Goal: Task Accomplishment & Management: Use online tool/utility

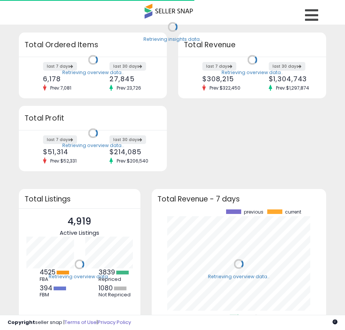
scroll to position [105, 160]
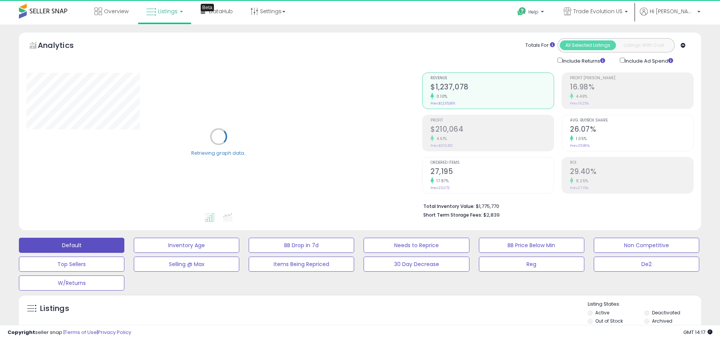
click at [351, 313] on label "Deactivated" at bounding box center [666, 313] width 28 height 6
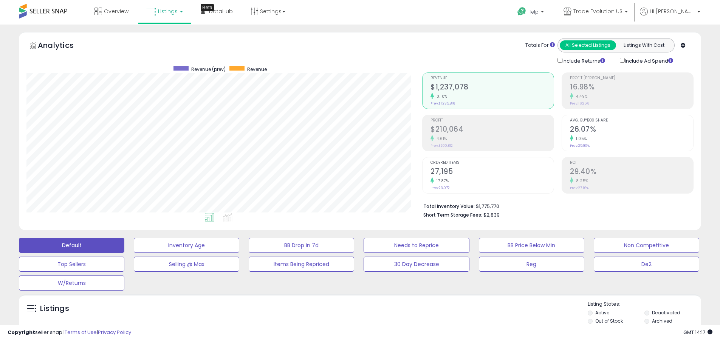
scroll to position [155, 395]
click at [351, 321] on label "Archived" at bounding box center [662, 321] width 20 height 6
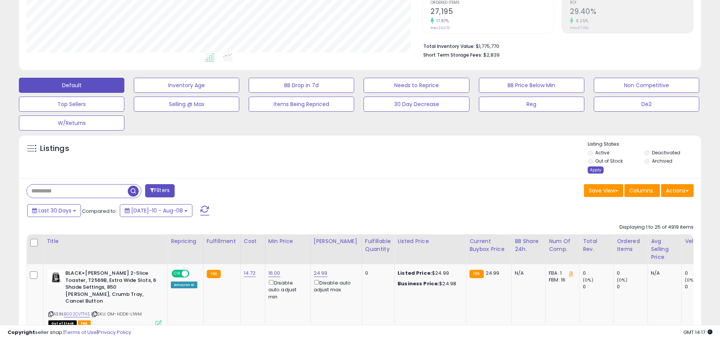
click at [351, 170] on div "Apply" at bounding box center [595, 170] width 16 height 7
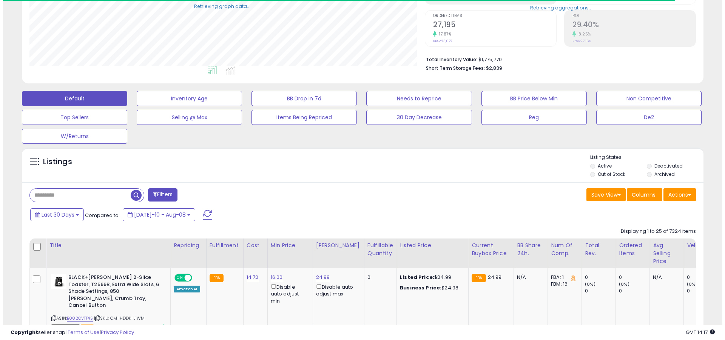
scroll to position [377556, 377315]
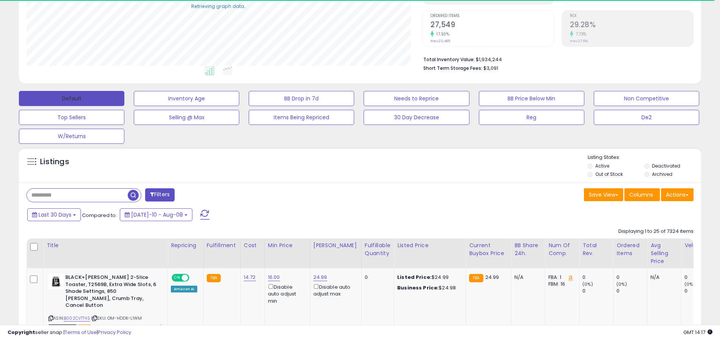
click at [71, 98] on button "Default" at bounding box center [71, 98] width 105 height 15
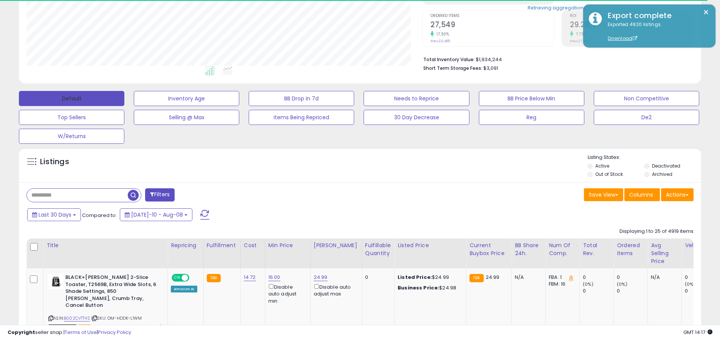
scroll to position [155, 395]
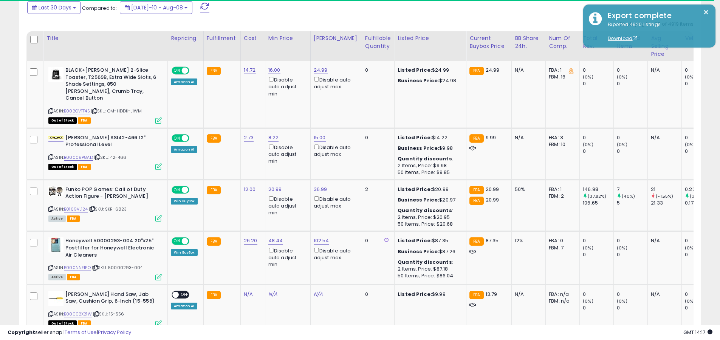
click at [200, 7] on span at bounding box center [204, 8] width 9 height 10
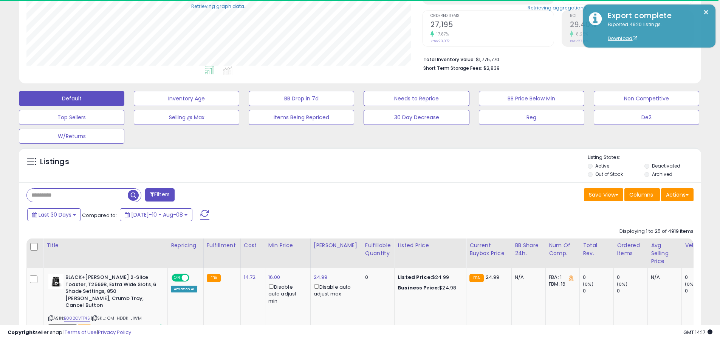
click at [77, 195] on input "text" at bounding box center [77, 195] width 101 height 13
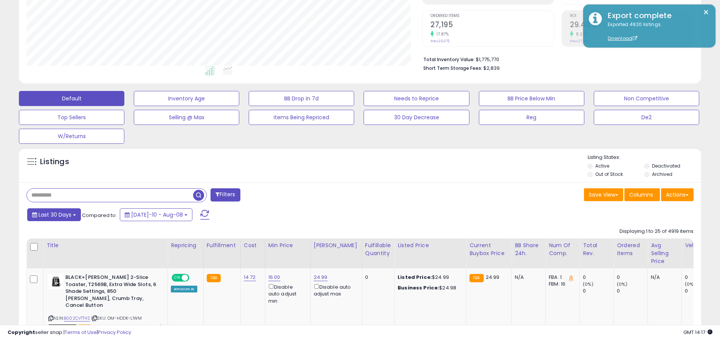
click at [54, 215] on span "Last 30 Days" at bounding box center [55, 215] width 33 height 8
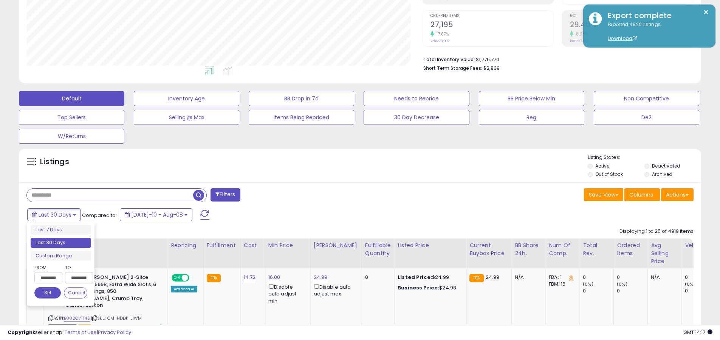
click at [61, 243] on li "Last 30 Days" at bounding box center [61, 243] width 60 height 10
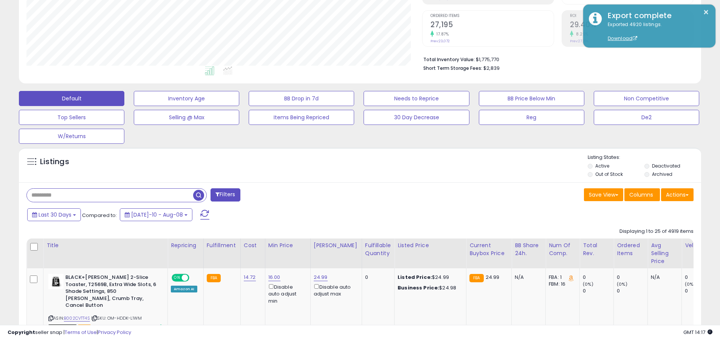
click at [110, 195] on input "text" at bounding box center [110, 195] width 166 height 13
click at [199, 194] on span "button" at bounding box center [198, 195] width 11 height 11
click at [351, 195] on button "Actions" at bounding box center [677, 194] width 32 height 13
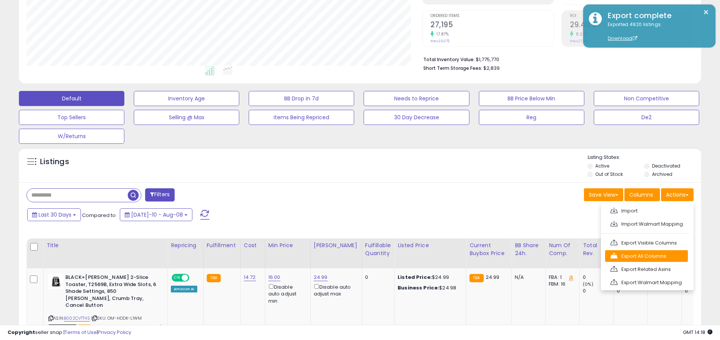
click at [351, 256] on link "Export All Columns" at bounding box center [646, 256] width 83 height 12
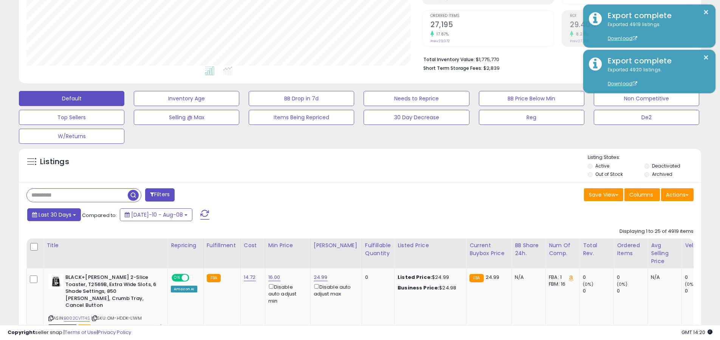
click at [54, 215] on span "Last 30 Days" at bounding box center [55, 215] width 33 height 8
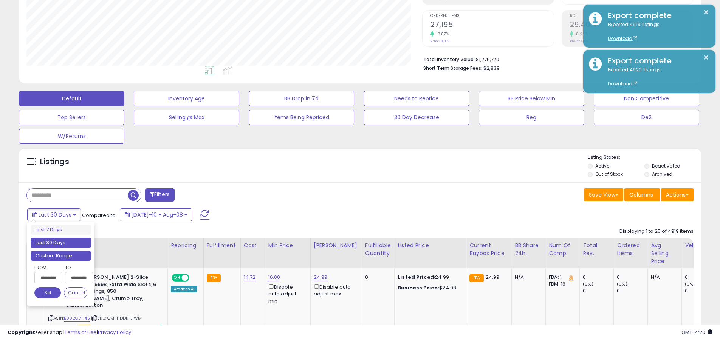
click at [61, 256] on li "Custom Range" at bounding box center [61, 256] width 60 height 10
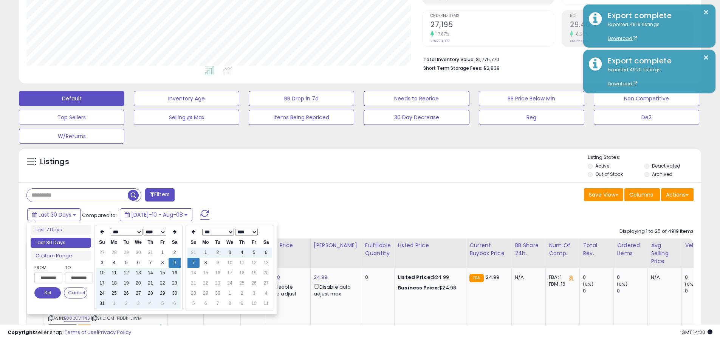
click at [48, 278] on input "**********" at bounding box center [48, 277] width 28 height 11
type input "**********"
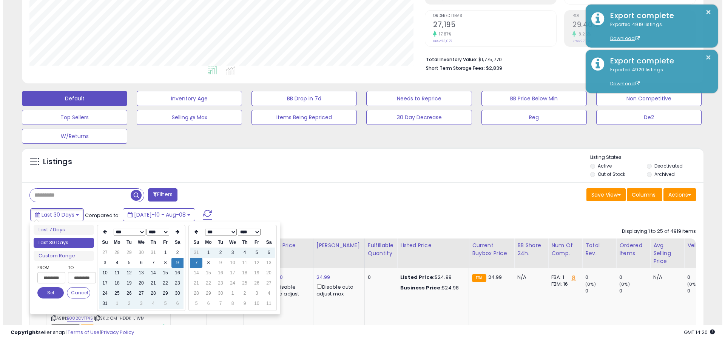
scroll to position [0, 2]
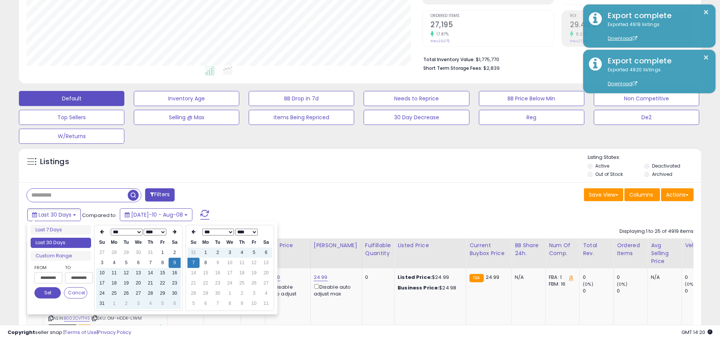
click at [48, 293] on button "Set" at bounding box center [47, 292] width 26 height 11
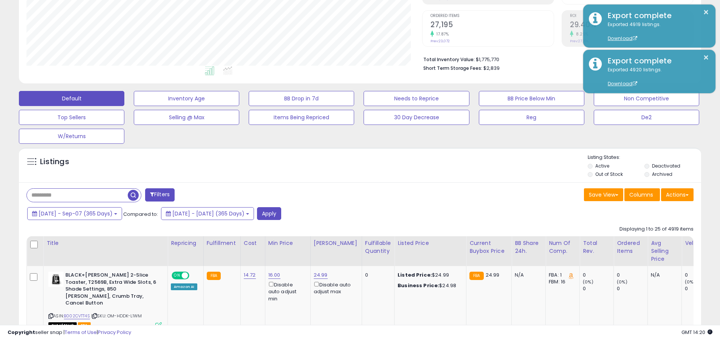
click at [77, 195] on input "text" at bounding box center [77, 195] width 101 height 13
click at [281, 213] on button "Apply" at bounding box center [269, 213] width 24 height 13
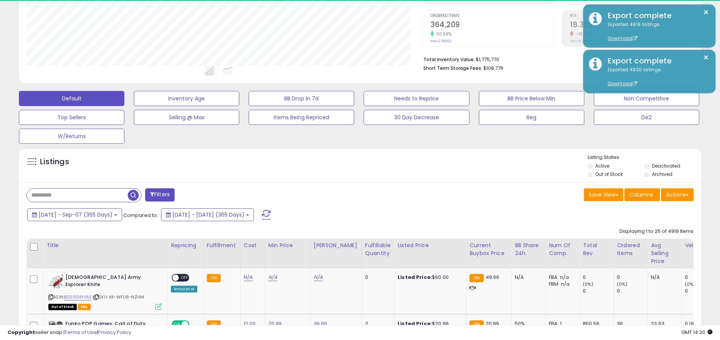
scroll to position [155, 395]
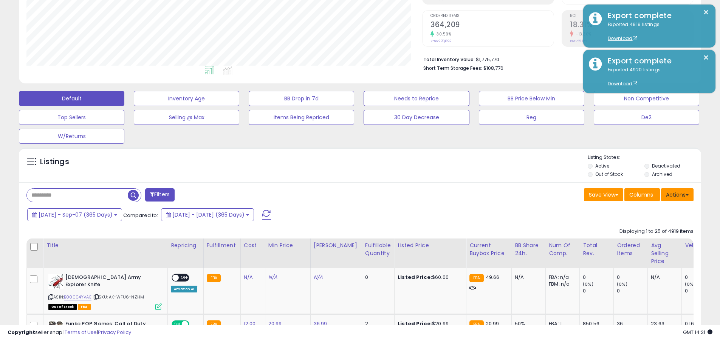
click at [351, 195] on button "Actions" at bounding box center [677, 194] width 32 height 13
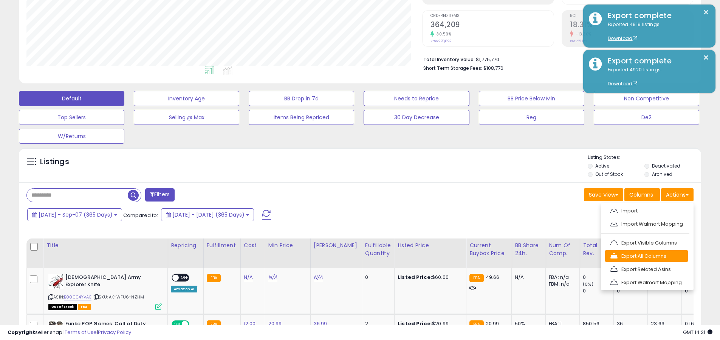
click at [351, 256] on link "Export All Columns" at bounding box center [646, 256] width 83 height 12
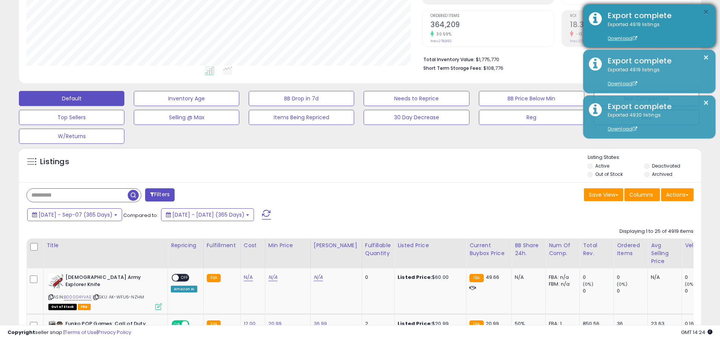
click at [351, 12] on button "×" at bounding box center [706, 12] width 6 height 9
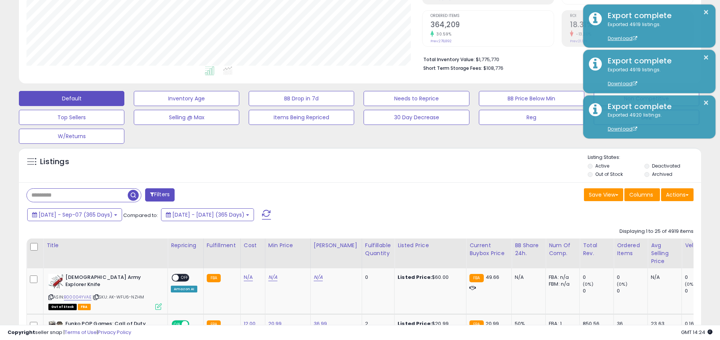
click at [77, 195] on input "text" at bounding box center [77, 195] width 101 height 13
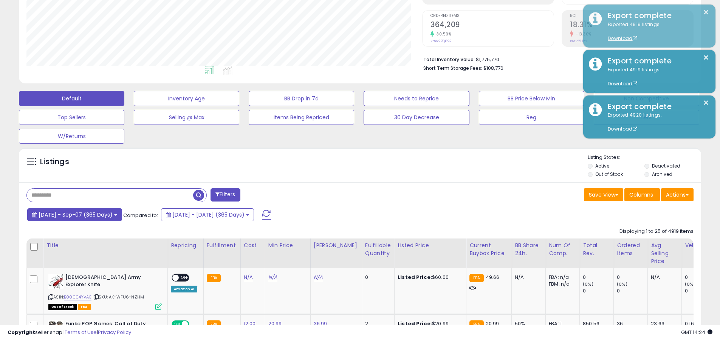
click at [82, 215] on span "[DATE] - Sep-07 (365 Days)" at bounding box center [76, 215] width 74 height 8
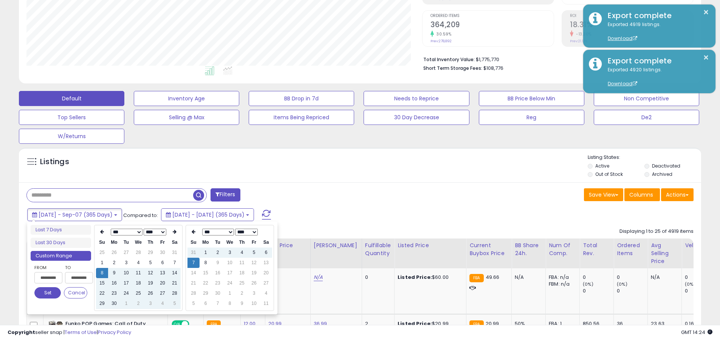
click at [48, 278] on input "**********" at bounding box center [48, 277] width 28 height 11
type input "**********"
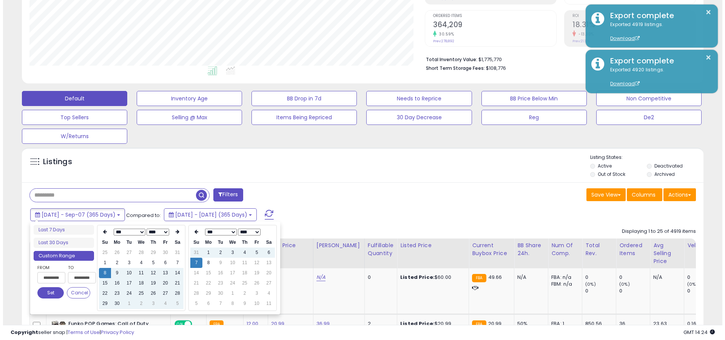
scroll to position [0, 0]
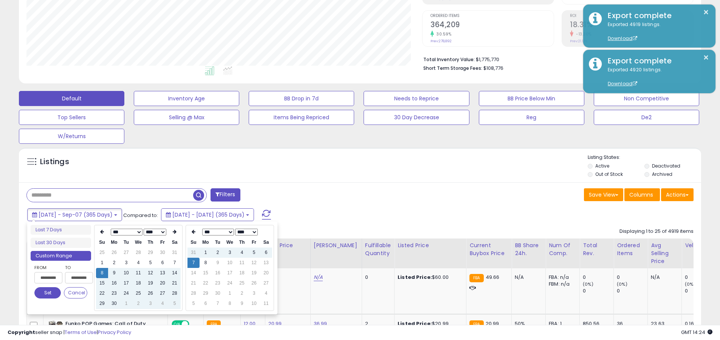
click at [48, 293] on button "Set" at bounding box center [47, 292] width 26 height 11
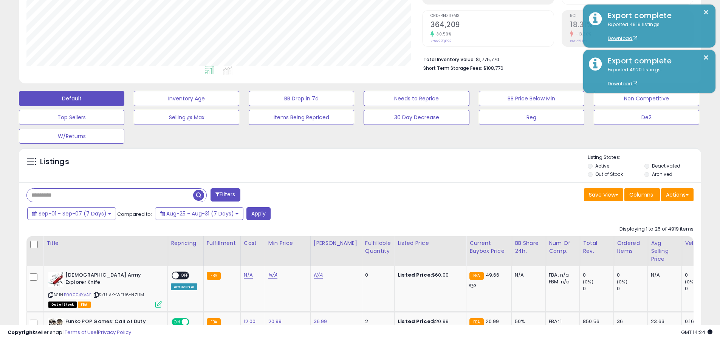
click at [110, 195] on input "text" at bounding box center [110, 195] width 166 height 13
click at [256, 213] on button "Apply" at bounding box center [258, 213] width 24 height 13
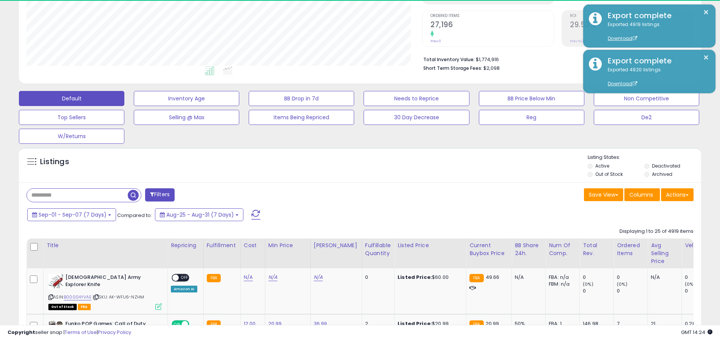
scroll to position [155, 395]
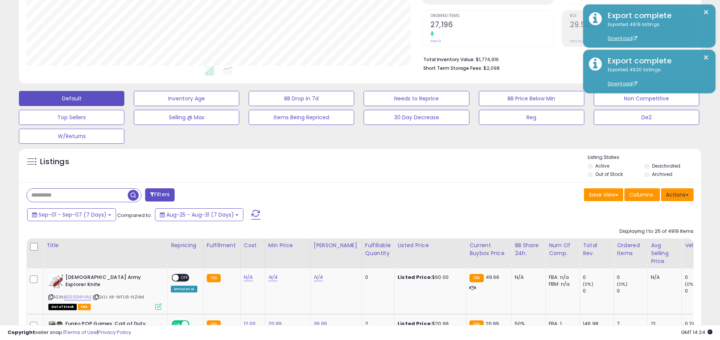
click at [351, 195] on button "Actions" at bounding box center [677, 194] width 32 height 13
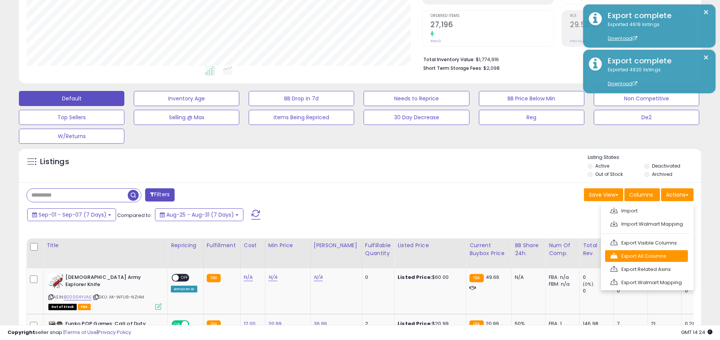
click at [351, 256] on link "Export All Columns" at bounding box center [646, 256] width 83 height 12
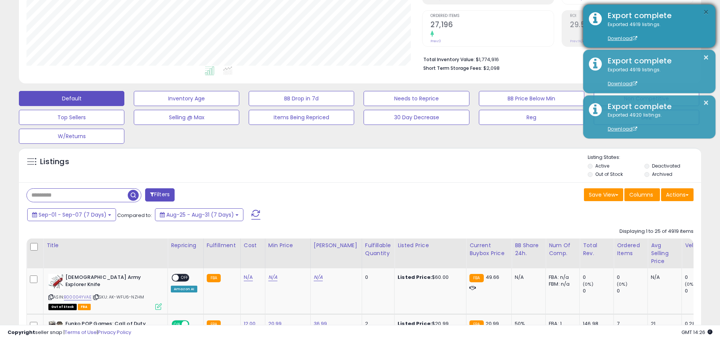
click at [351, 12] on button "×" at bounding box center [706, 12] width 6 height 9
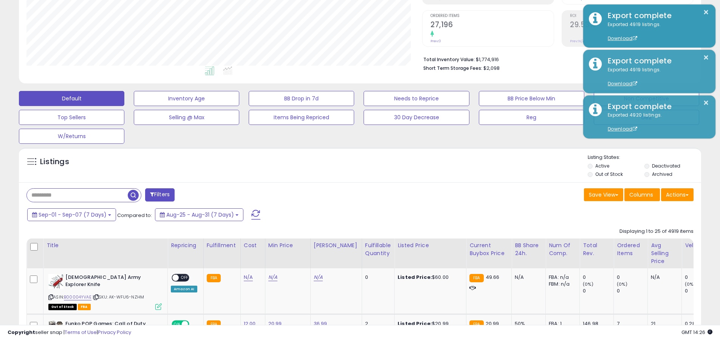
click at [77, 195] on input "text" at bounding box center [77, 195] width 101 height 13
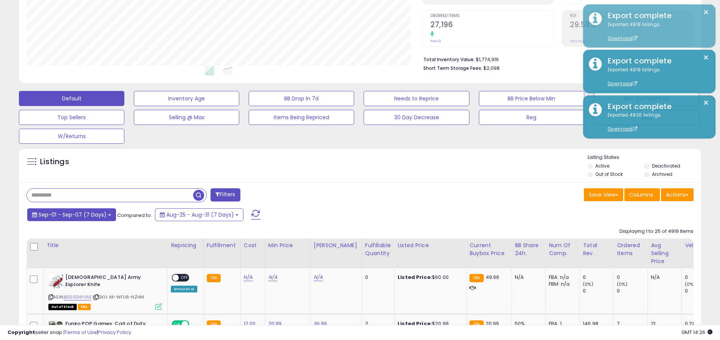
click at [71, 215] on span "Sep-01 - Sep-07 (7 Days)" at bounding box center [73, 215] width 68 height 8
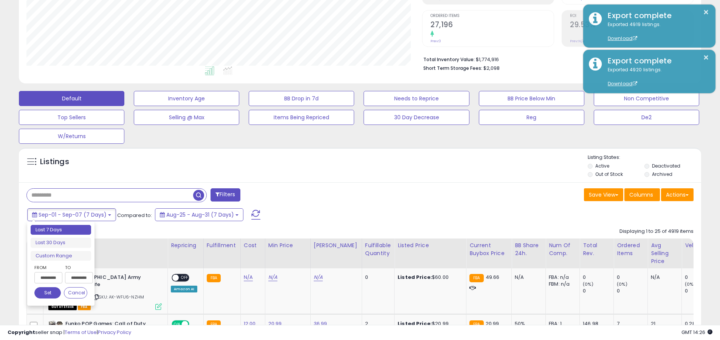
click at [48, 278] on input "**********" at bounding box center [48, 277] width 28 height 11
type input "**********"
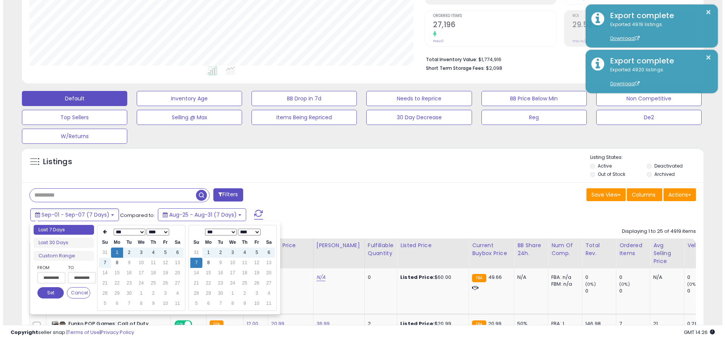
scroll to position [0, 1]
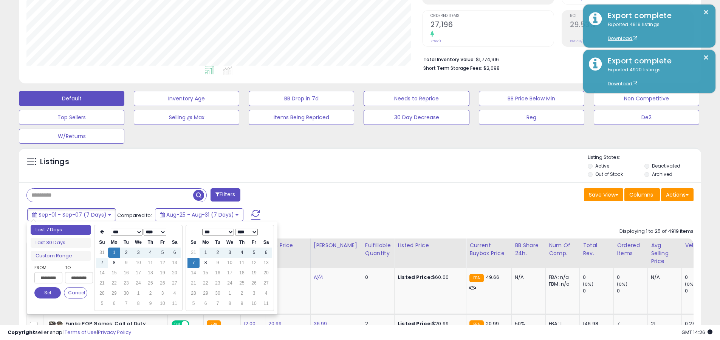
click at [48, 293] on button "Set" at bounding box center [47, 292] width 26 height 11
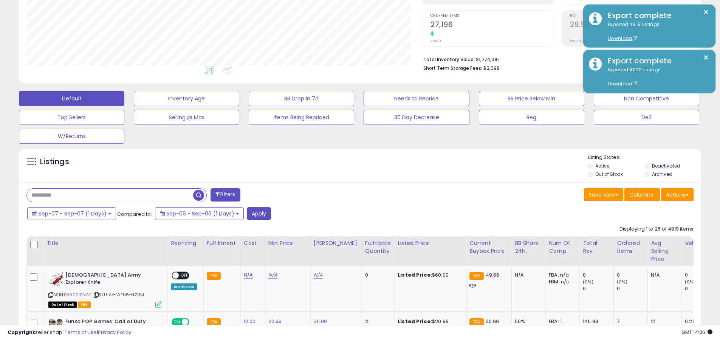
click at [110, 195] on input "text" at bounding box center [110, 195] width 166 height 13
click at [256, 213] on button "Apply" at bounding box center [259, 213] width 24 height 13
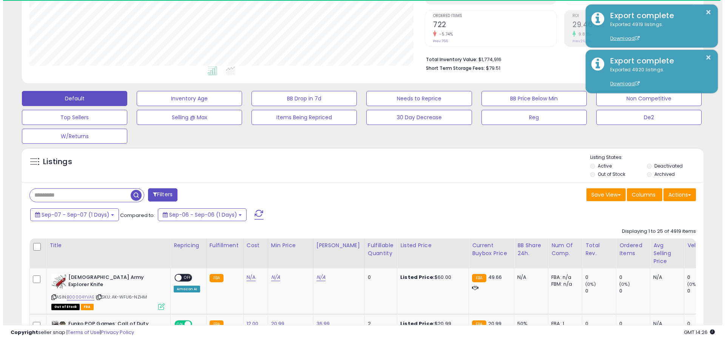
scroll to position [155, 395]
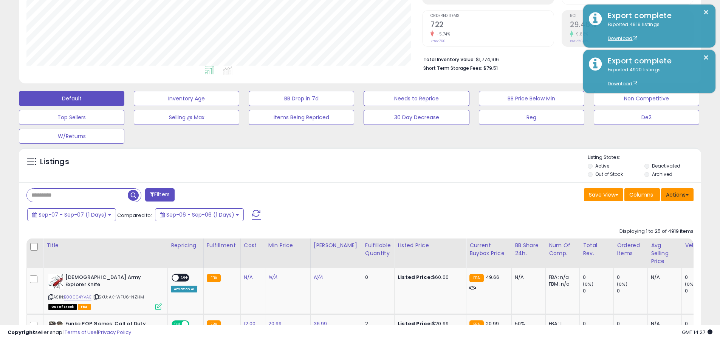
click at [351, 195] on button "Actions" at bounding box center [677, 194] width 32 height 13
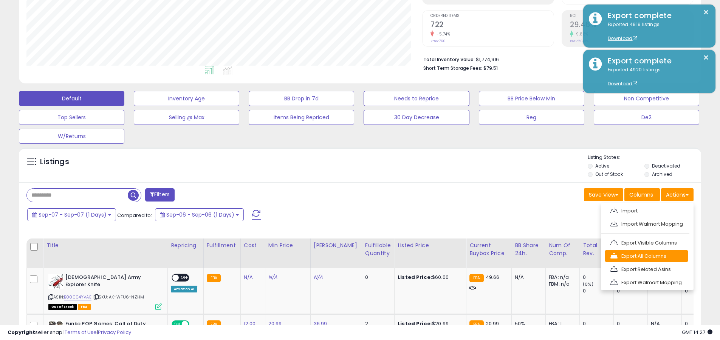
click at [351, 256] on link "Export All Columns" at bounding box center [646, 256] width 83 height 12
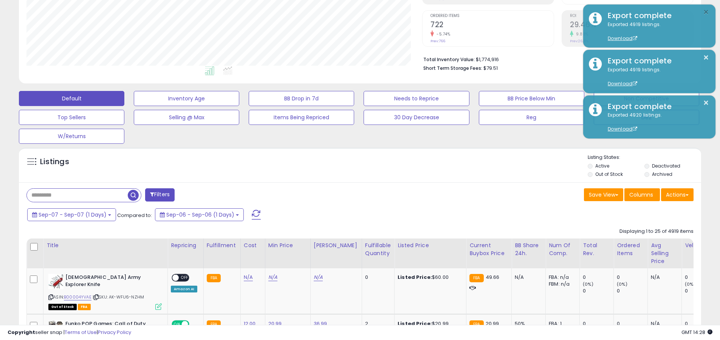
click at [351, 12] on button "×" at bounding box center [706, 12] width 6 height 9
click at [77, 195] on input "text" at bounding box center [77, 195] width 101 height 13
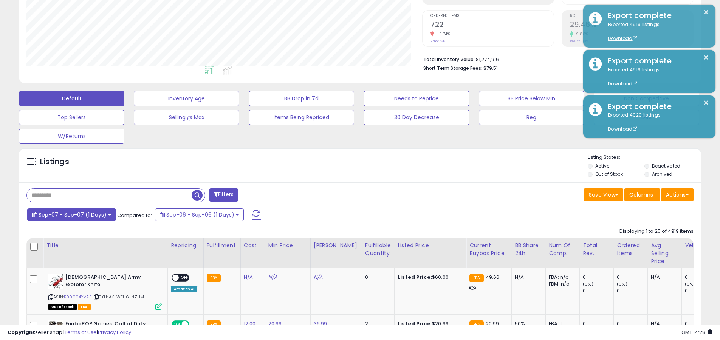
click at [71, 215] on span "Sep-07 - Sep-07 (1 Days)" at bounding box center [73, 215] width 68 height 8
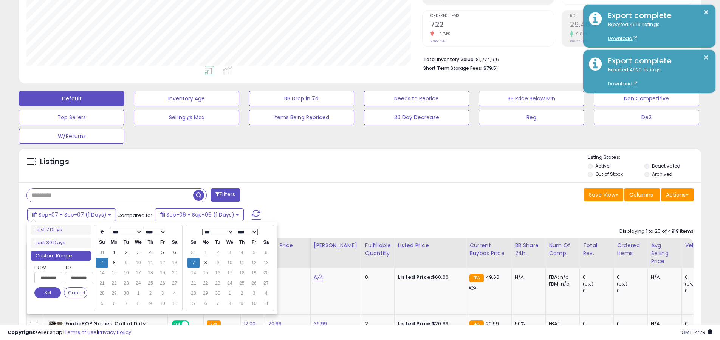
click at [48, 278] on input "**********" at bounding box center [48, 277] width 28 height 11
type input "**********"
click at [48, 293] on button "Set" at bounding box center [47, 292] width 26 height 11
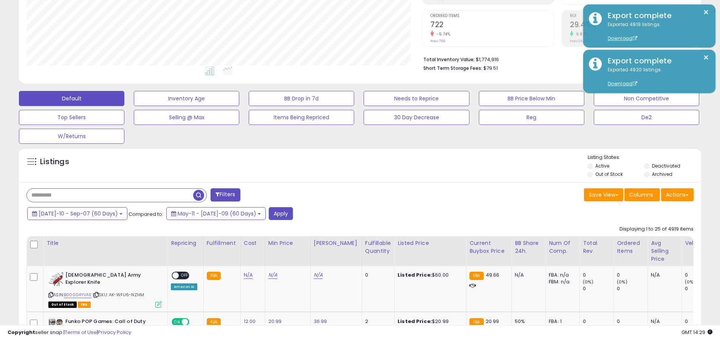
click at [110, 195] on input "text" at bounding box center [110, 195] width 166 height 13
click at [269, 213] on button "Apply" at bounding box center [281, 213] width 24 height 13
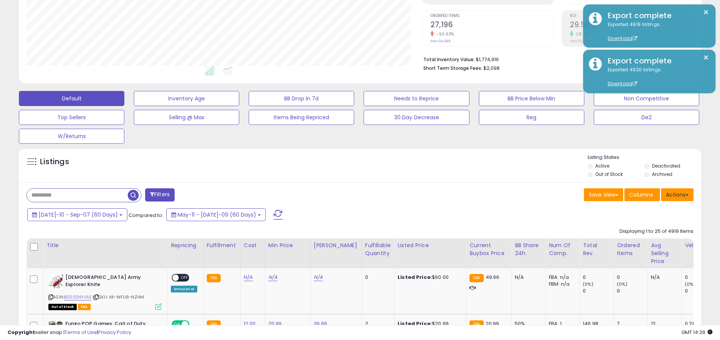
click at [351, 195] on button "Actions" at bounding box center [677, 194] width 32 height 13
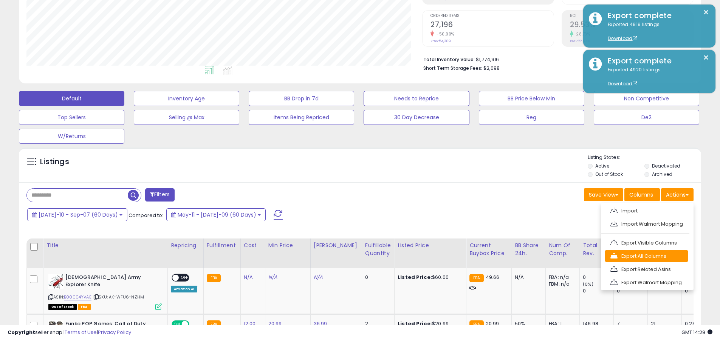
click at [351, 256] on link "Export All Columns" at bounding box center [646, 256] width 83 height 12
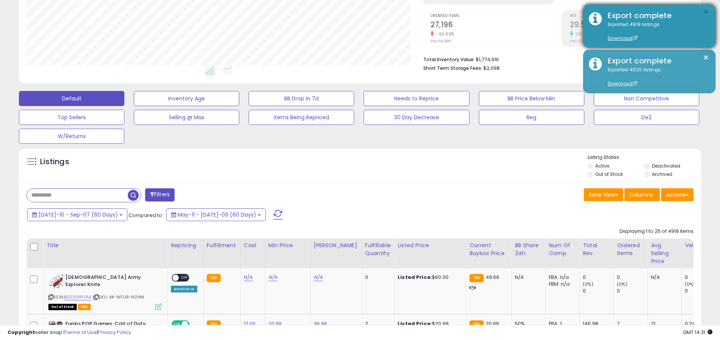
click at [351, 12] on button "×" at bounding box center [706, 12] width 6 height 9
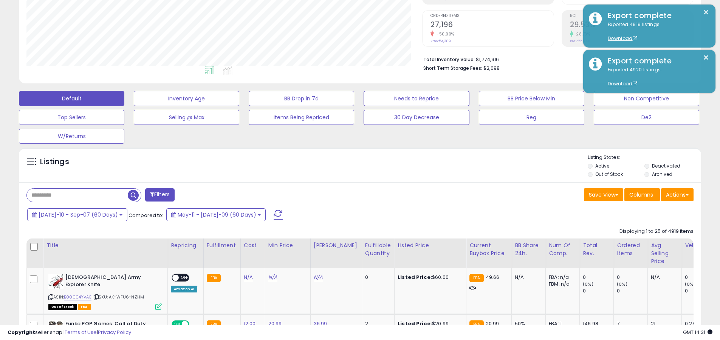
click at [77, 195] on input "text" at bounding box center [77, 195] width 101 height 13
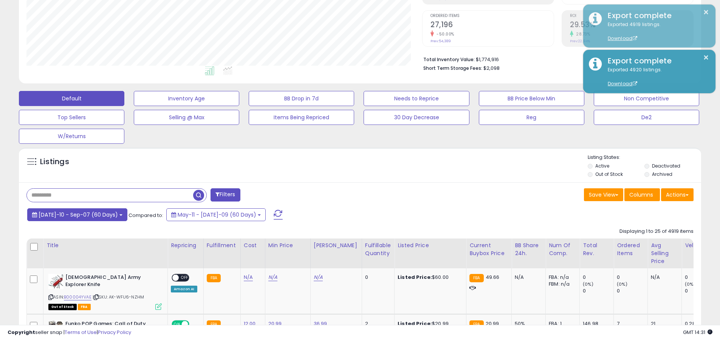
click at [72, 215] on span "[DATE]-10 - Sep-07 (60 Days)" at bounding box center [78, 215] width 79 height 8
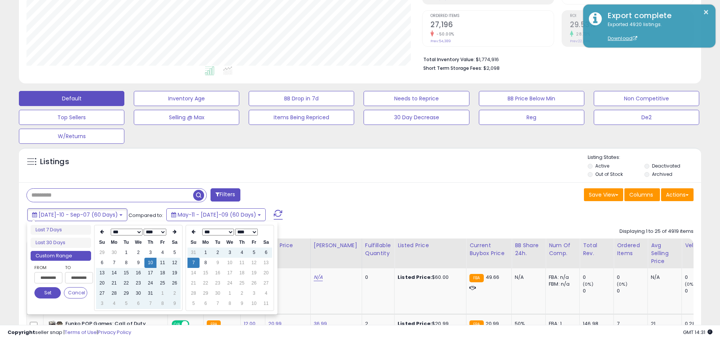
click at [48, 278] on input "**********" at bounding box center [48, 277] width 28 height 11
type input "**********"
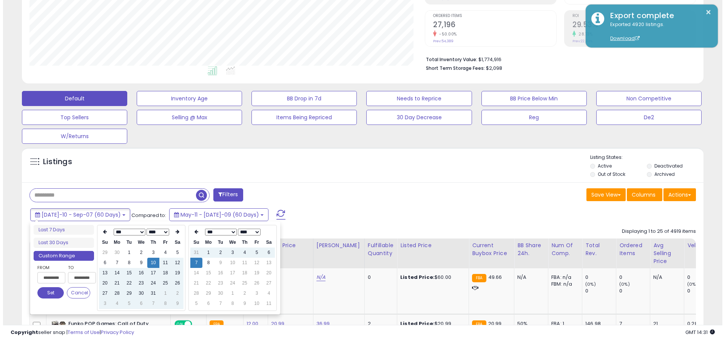
scroll to position [0, 0]
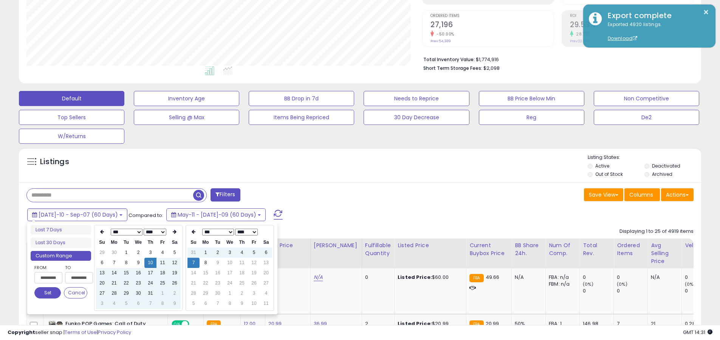
click at [48, 293] on button "Set" at bounding box center [47, 292] width 26 height 11
click at [110, 195] on input "text" at bounding box center [110, 195] width 166 height 13
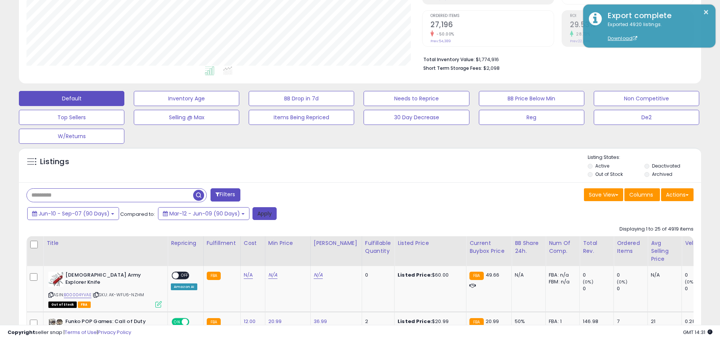
click at [262, 213] on button "Apply" at bounding box center [264, 213] width 24 height 13
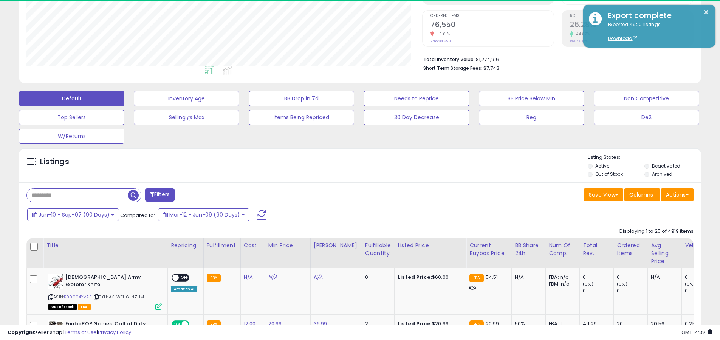
scroll to position [155, 395]
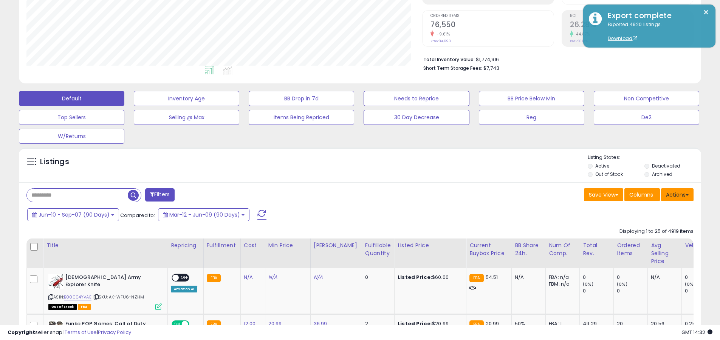
click at [351, 195] on button "Actions" at bounding box center [677, 194] width 32 height 13
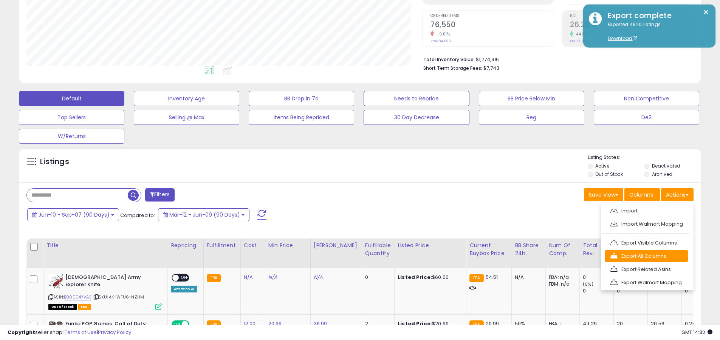
click at [351, 256] on link "Export All Columns" at bounding box center [646, 256] width 83 height 12
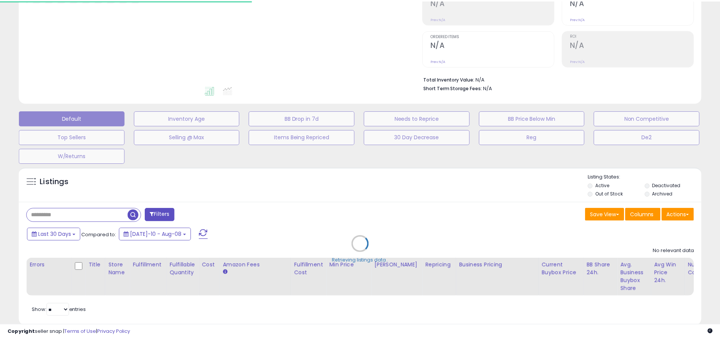
scroll to position [32, 0]
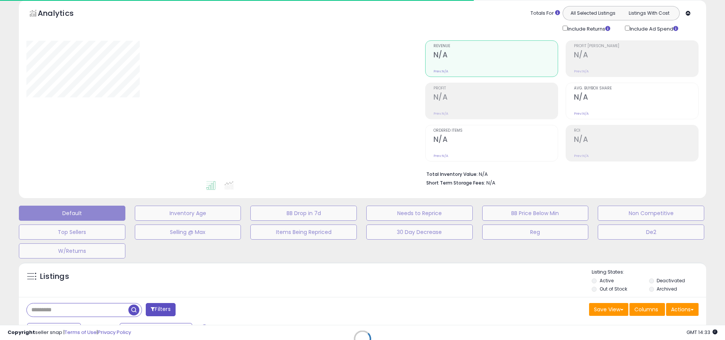
click at [363, 99] on div at bounding box center [220, 110] width 388 height 140
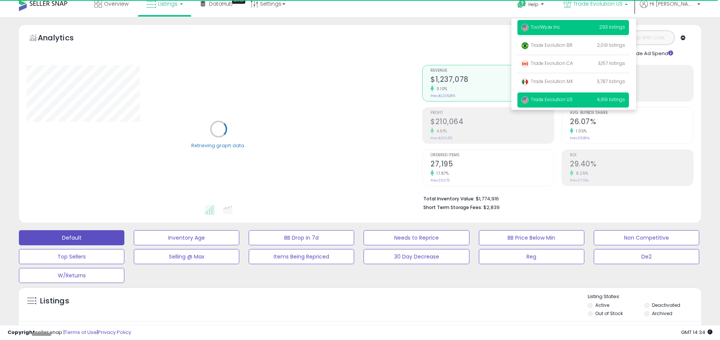
click at [560, 27] on span "ToolWyze Inc" at bounding box center [540, 27] width 39 height 6
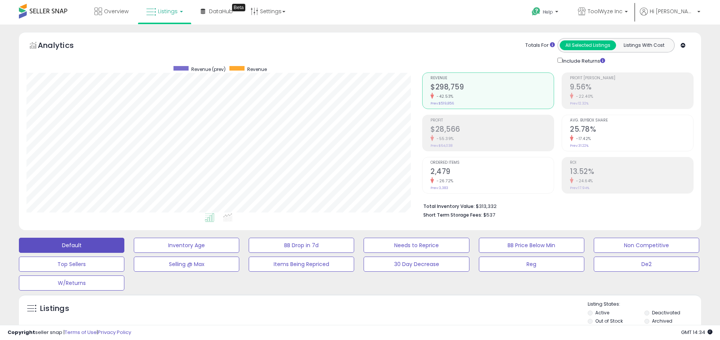
scroll to position [155, 395]
click at [666, 313] on label "Deactivated" at bounding box center [666, 313] width 28 height 6
click at [662, 321] on label "Archived" at bounding box center [662, 321] width 20 height 6
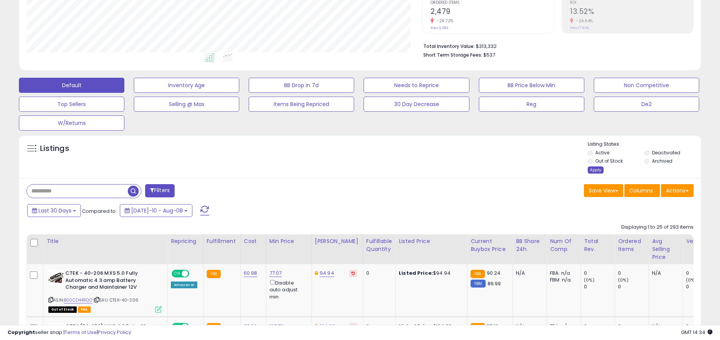
click at [595, 170] on div "Apply" at bounding box center [595, 170] width 16 height 7
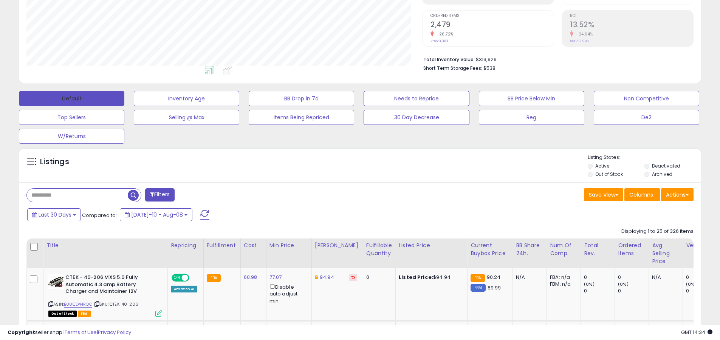
click at [71, 98] on button "Default" at bounding box center [71, 98] width 105 height 15
click at [200, 210] on span at bounding box center [204, 215] width 9 height 10
click at [77, 195] on input "text" at bounding box center [77, 195] width 101 height 13
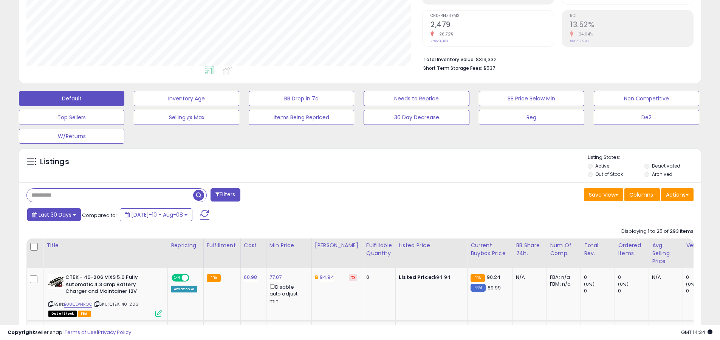
click at [54, 215] on span "Last 30 Days" at bounding box center [55, 215] width 33 height 8
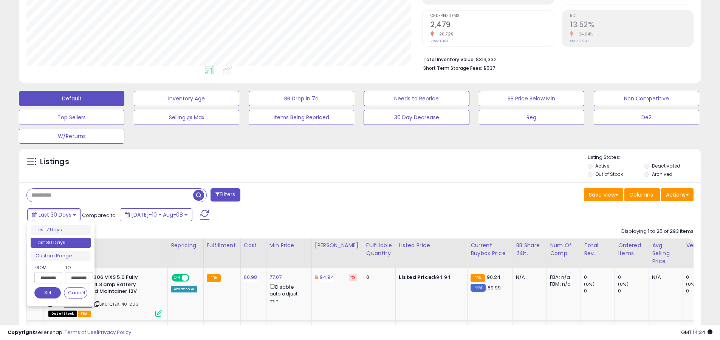
click at [61, 243] on li "Last 30 Days" at bounding box center [61, 243] width 60 height 10
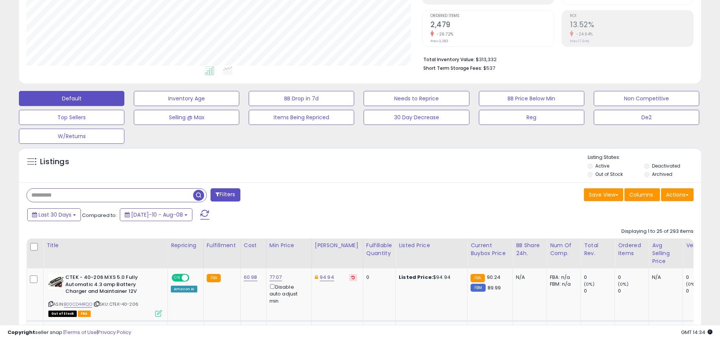
click at [110, 195] on input "text" at bounding box center [110, 195] width 166 height 13
click at [199, 194] on span "button" at bounding box center [198, 195] width 11 height 11
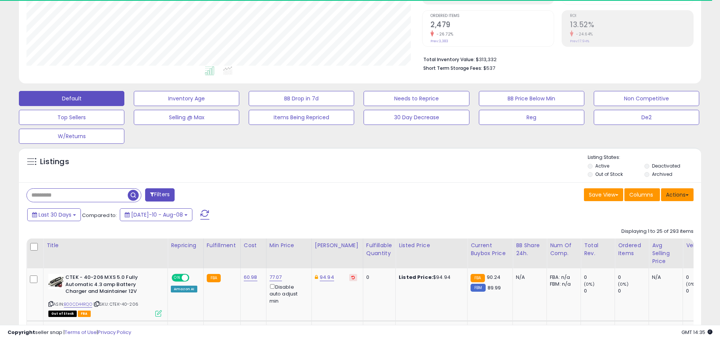
click at [677, 195] on button "Actions" at bounding box center [677, 194] width 32 height 13
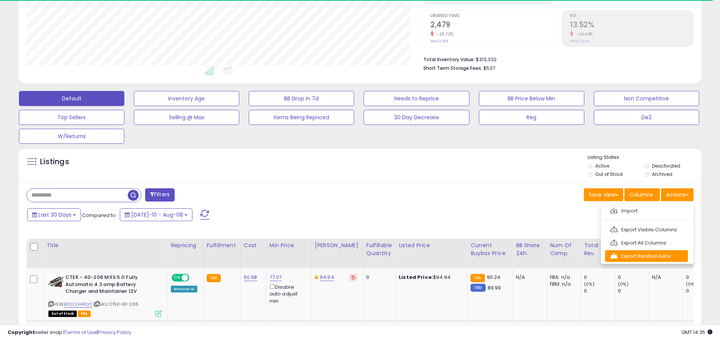
click at [646, 256] on link "Export Related Asins" at bounding box center [646, 256] width 83 height 12
